Goal: Task Accomplishment & Management: Use online tool/utility

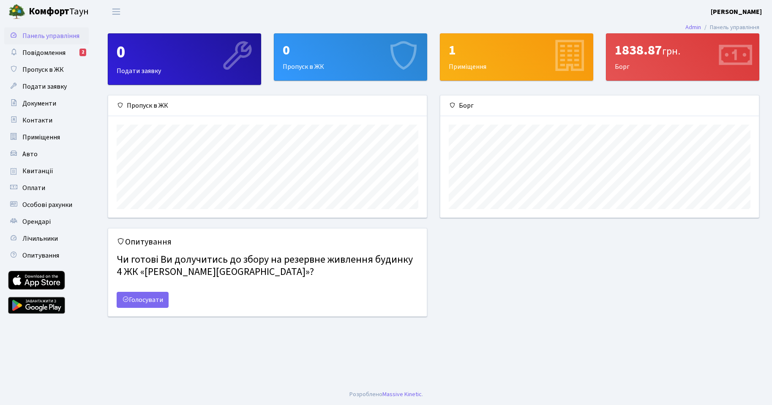
scroll to position [122, 319]
drag, startPoint x: 186, startPoint y: 259, endPoint x: 335, endPoint y: 260, distance: 149.2
click at [335, 260] on h4 "Чи готові Ви долучитись до збору на резервне живлення будинку 4 ЖК «Діброва Пар…" at bounding box center [268, 266] width 302 height 31
click at [156, 271] on h4 "Чи готові Ви долучитись до збору на резервне живлення будинку 4 ЖК «[PERSON_NAM…" at bounding box center [268, 266] width 302 height 31
click at [31, 55] on span "Повідомлення" at bounding box center [43, 52] width 43 height 9
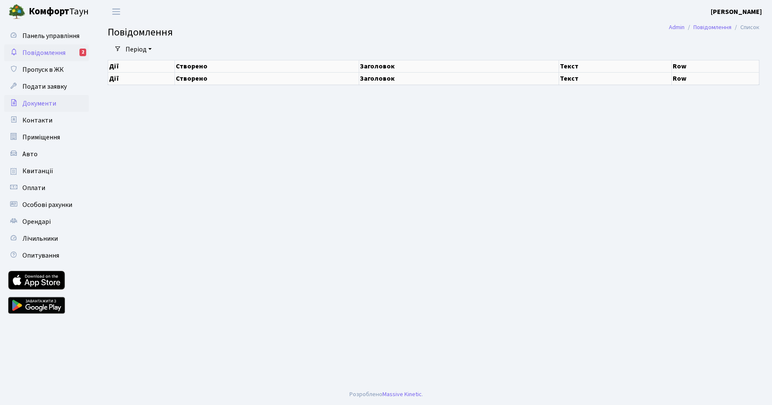
select select "25"
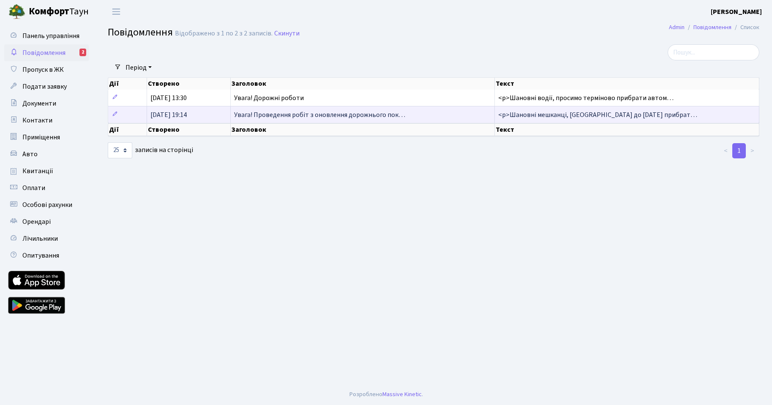
click at [254, 117] on span "Увага! Проведення робіт з оновлення дорожнього пок…" at bounding box center [319, 114] width 171 height 9
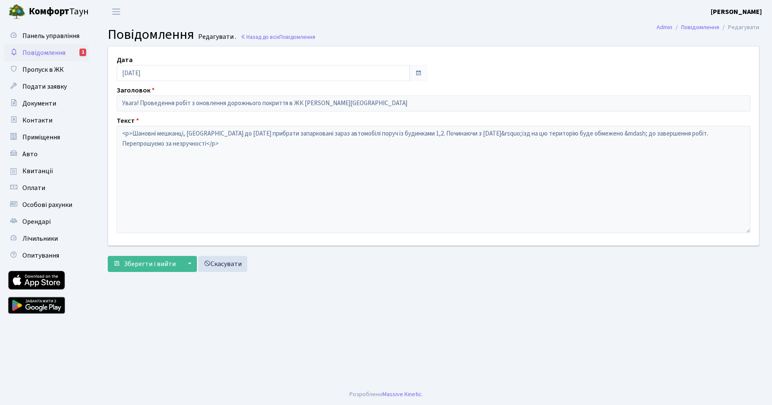
click at [45, 51] on span "Повідомлення" at bounding box center [43, 52] width 43 height 9
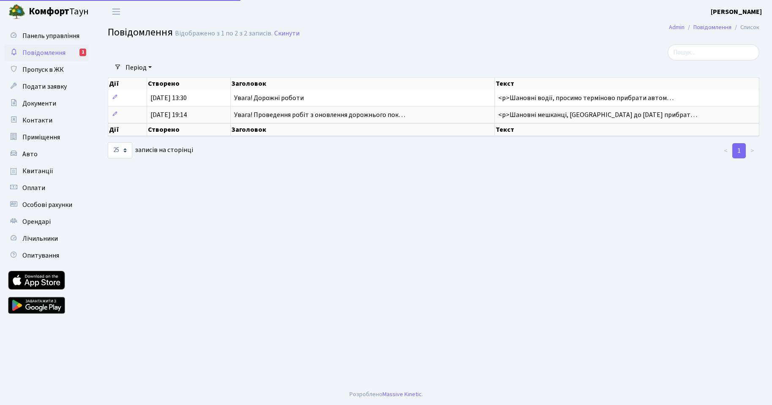
select select "25"
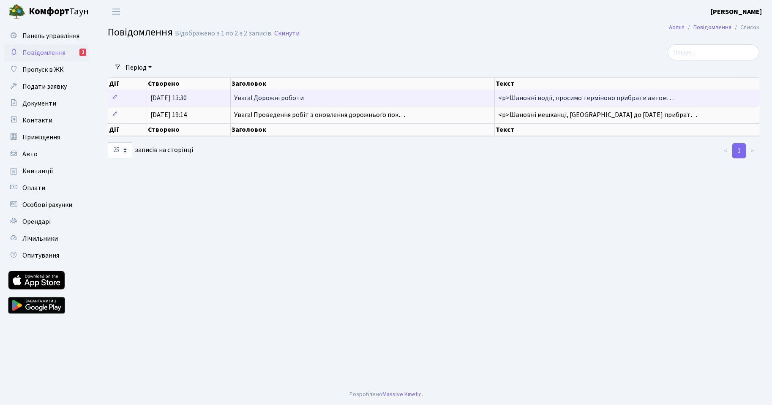
click at [166, 98] on span "03.07.2025, 13:30" at bounding box center [168, 97] width 36 height 9
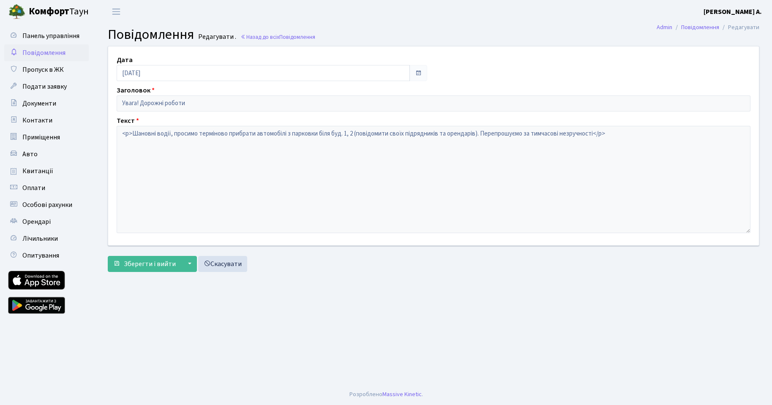
click at [46, 52] on span "Повідомлення" at bounding box center [43, 52] width 43 height 9
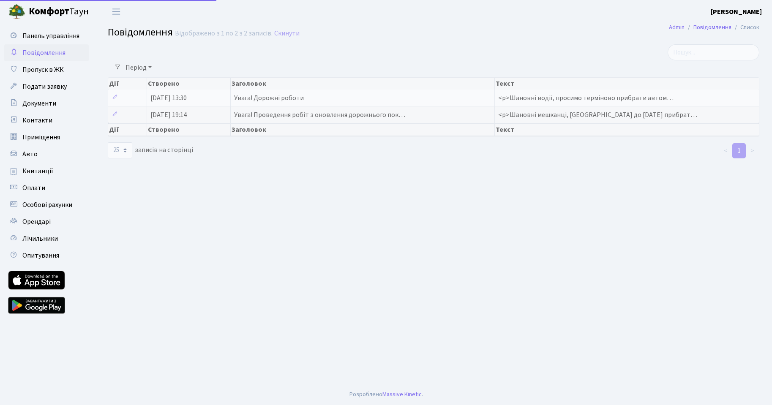
select select "25"
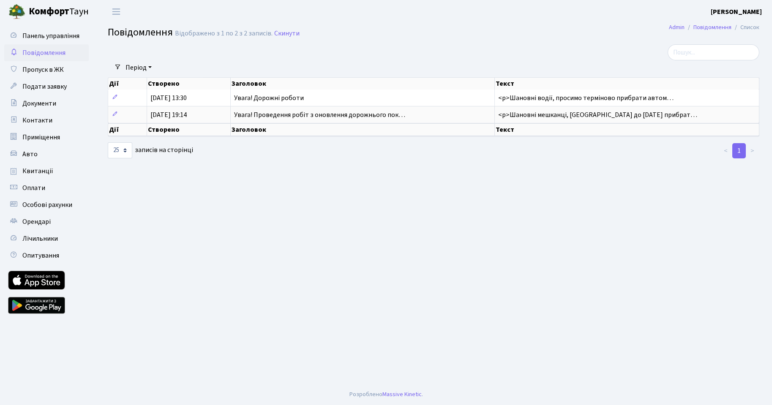
click at [46, 56] on span "Повідомлення" at bounding box center [43, 52] width 43 height 9
select select "25"
click at [39, 35] on span "Панель управління" at bounding box center [50, 35] width 57 height 9
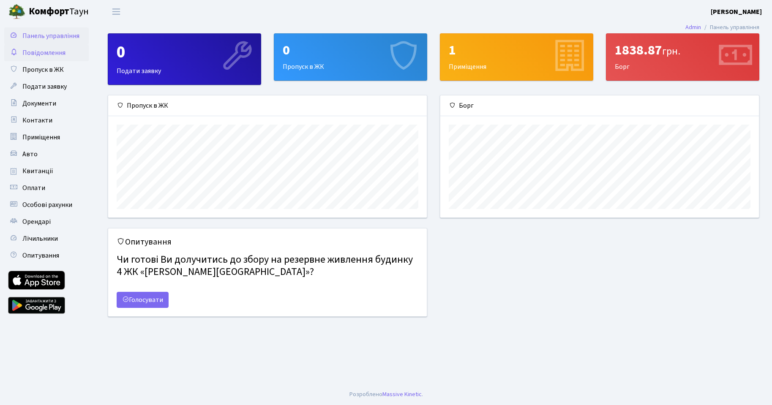
scroll to position [122, 319]
click at [145, 298] on link "Голосувати" at bounding box center [143, 300] width 52 height 16
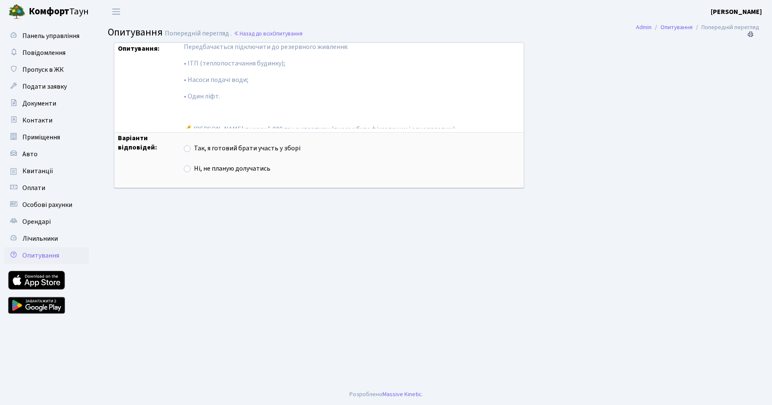
scroll to position [52, 0]
click at [194, 148] on label "Так, я готовий брати участь у зборі" at bounding box center [247, 149] width 106 height 10
click at [194, 148] on input "Так, я готовий брати участь у зборі" at bounding box center [196, 146] width 5 height 5
radio input "true"
